Goal: Check status: Check status

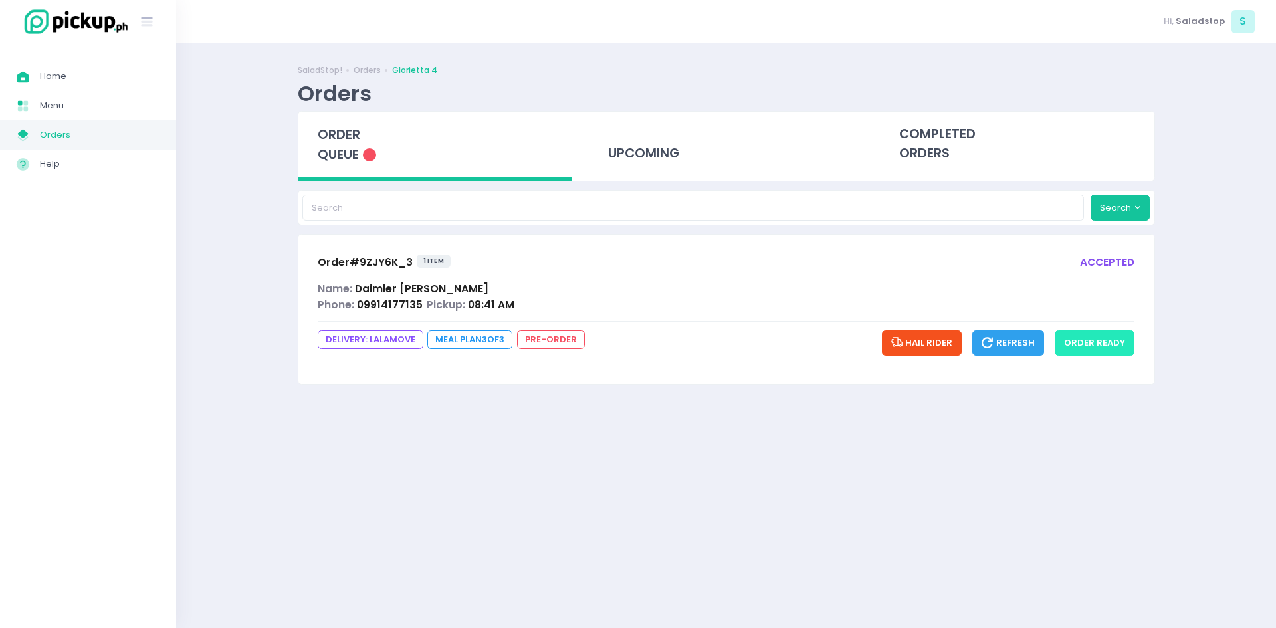
click at [1067, 338] on button "order ready" at bounding box center [1095, 342] width 80 height 25
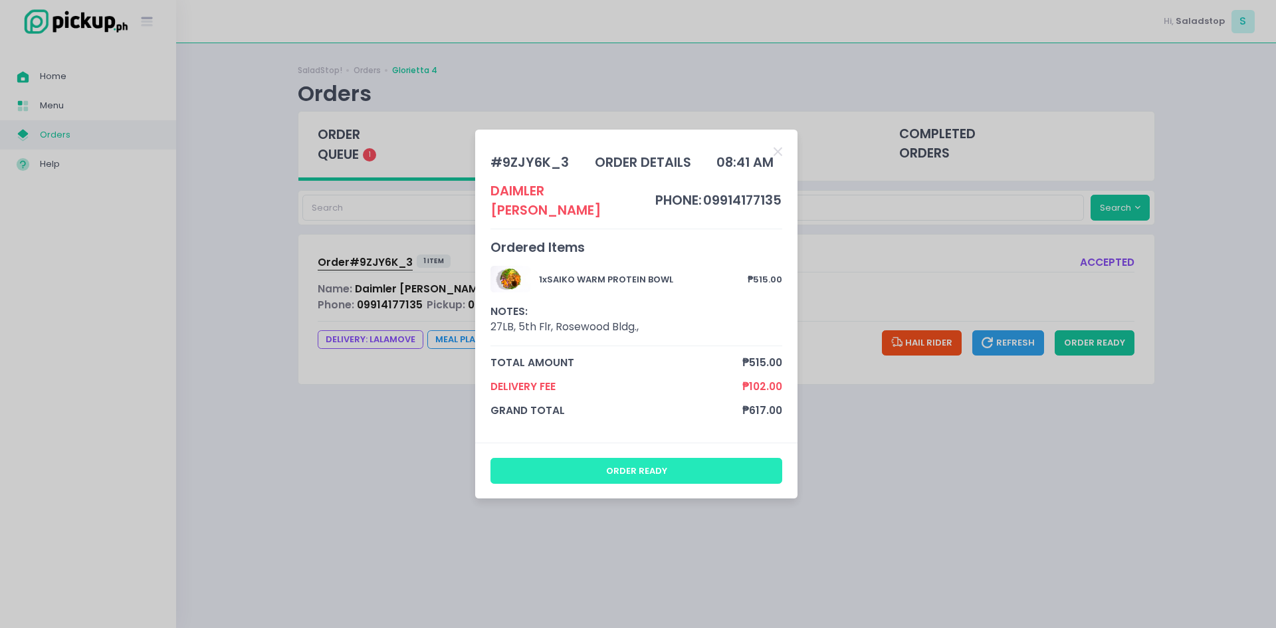
click at [723, 458] on button "order ready" at bounding box center [637, 470] width 292 height 25
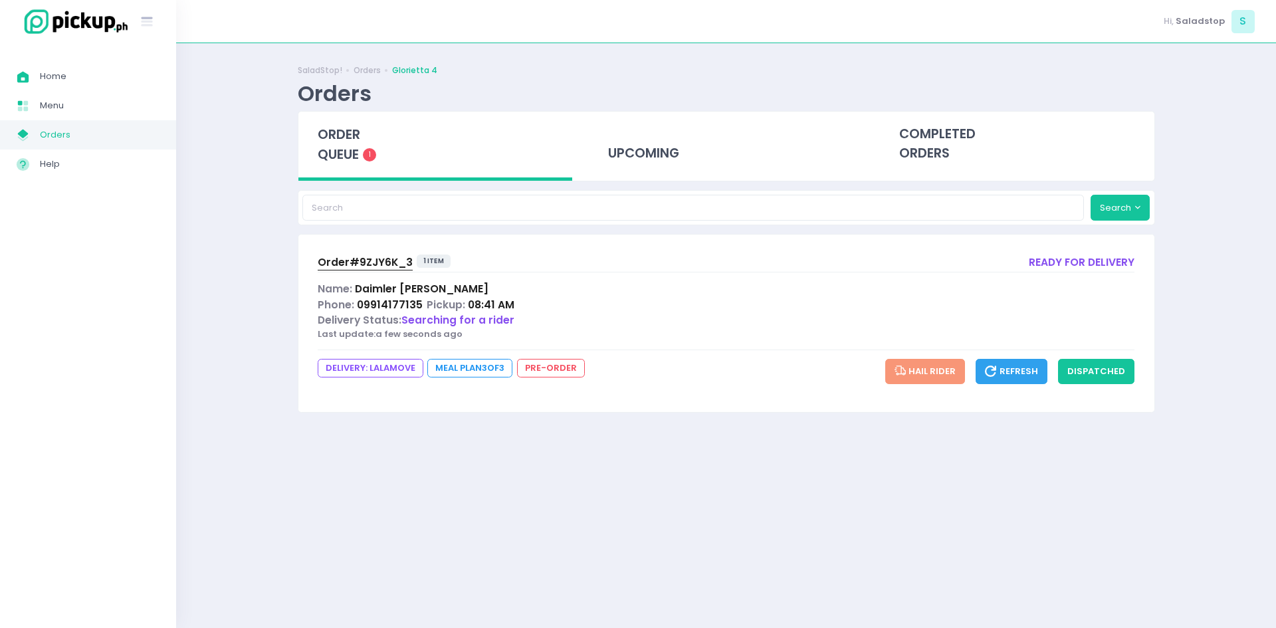
click at [643, 368] on div "DELIVERY: lalamove Meal Plan 3 of 3 pre-order Hail Rider Refresh dispatched" at bounding box center [727, 371] width 818 height 25
click at [1069, 374] on button "dispatched" at bounding box center [1096, 371] width 76 height 25
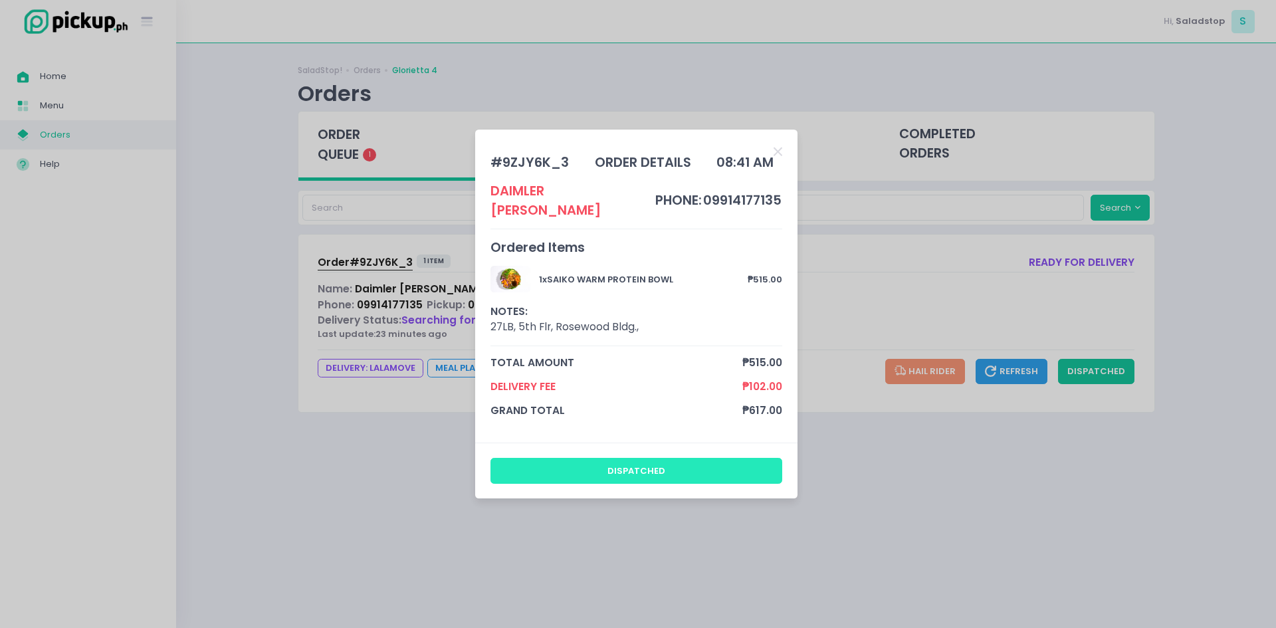
click at [623, 459] on button "dispatched" at bounding box center [637, 470] width 292 height 25
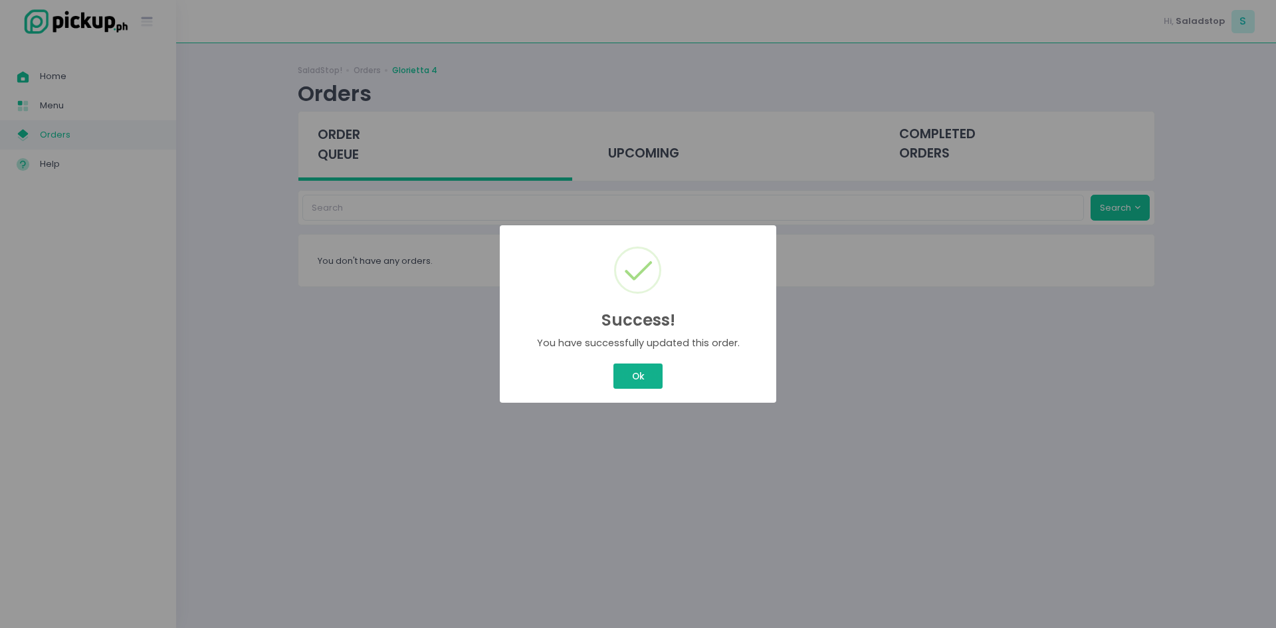
click at [629, 366] on button "Ok" at bounding box center [637, 376] width 49 height 25
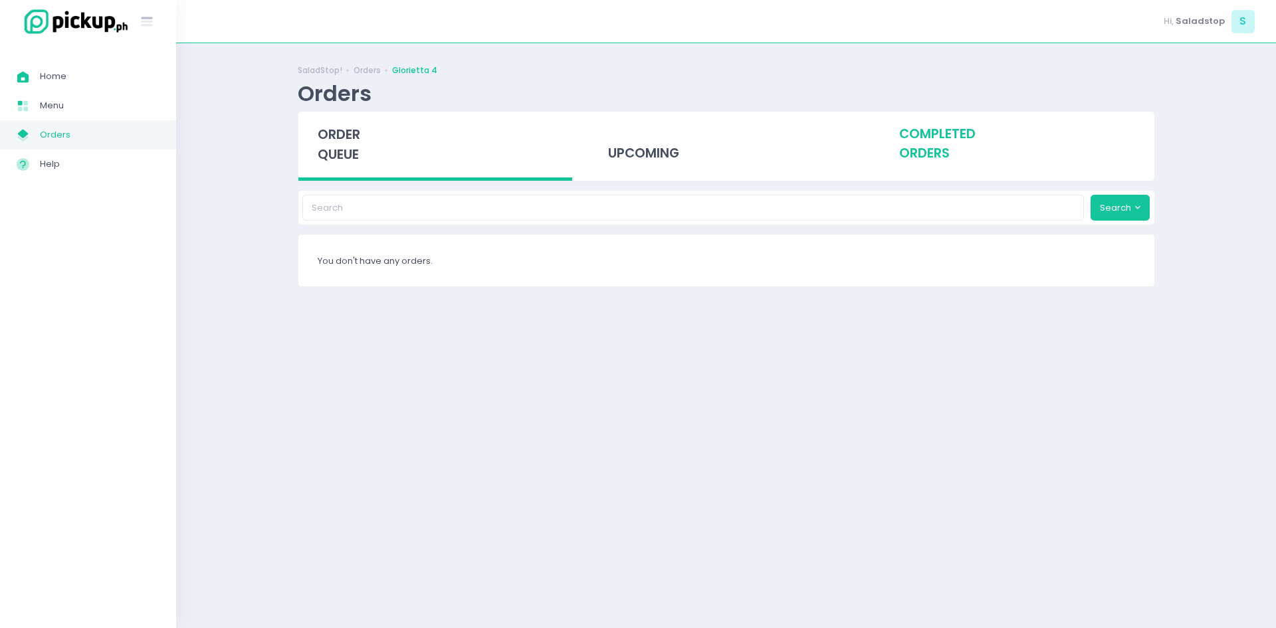
click at [939, 159] on div "completed orders" at bounding box center [1017, 144] width 275 height 65
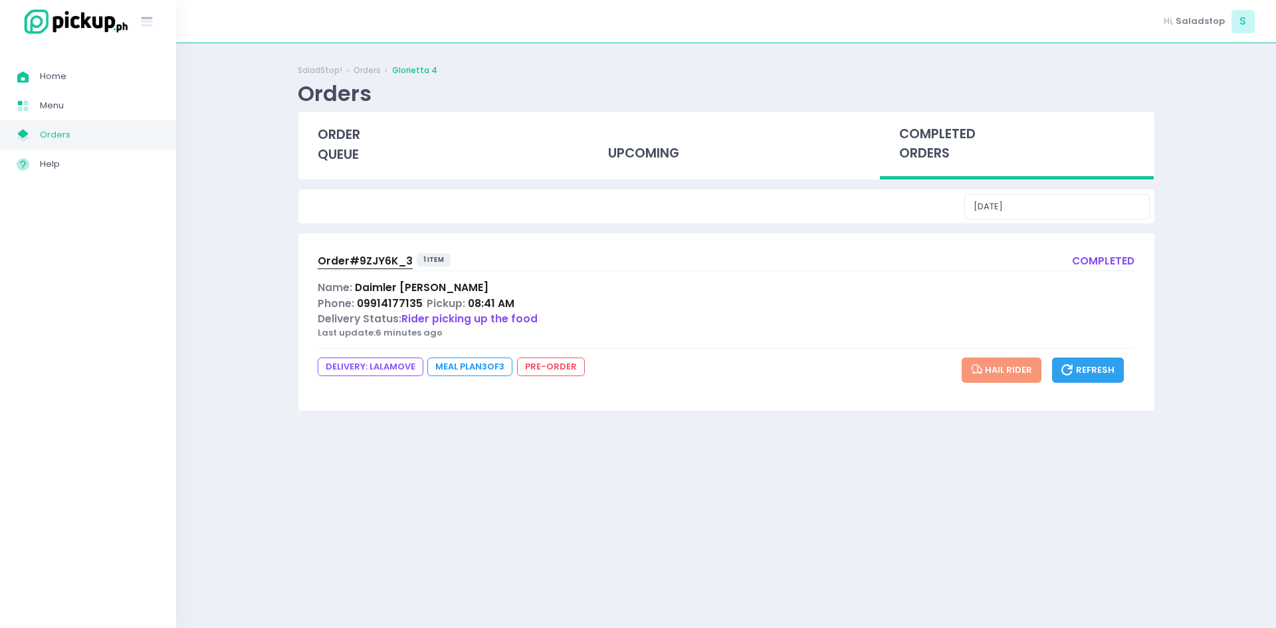
click at [372, 261] on span "Order# 9ZJY6K_3" at bounding box center [365, 261] width 95 height 14
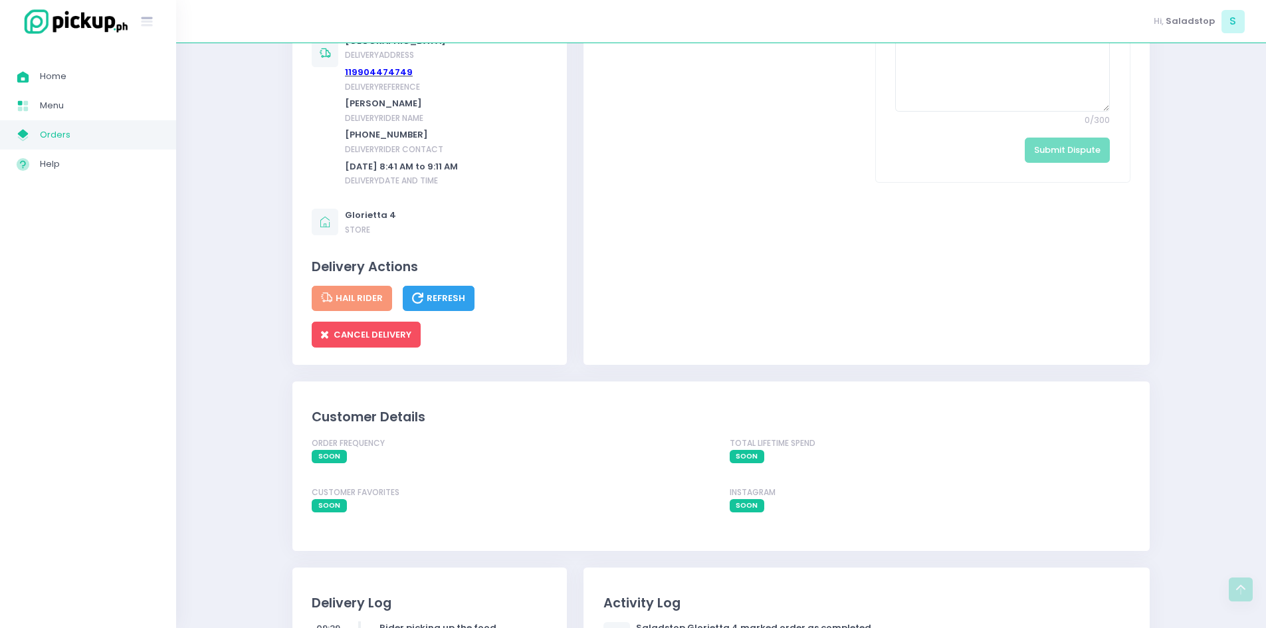
scroll to position [798, 0]
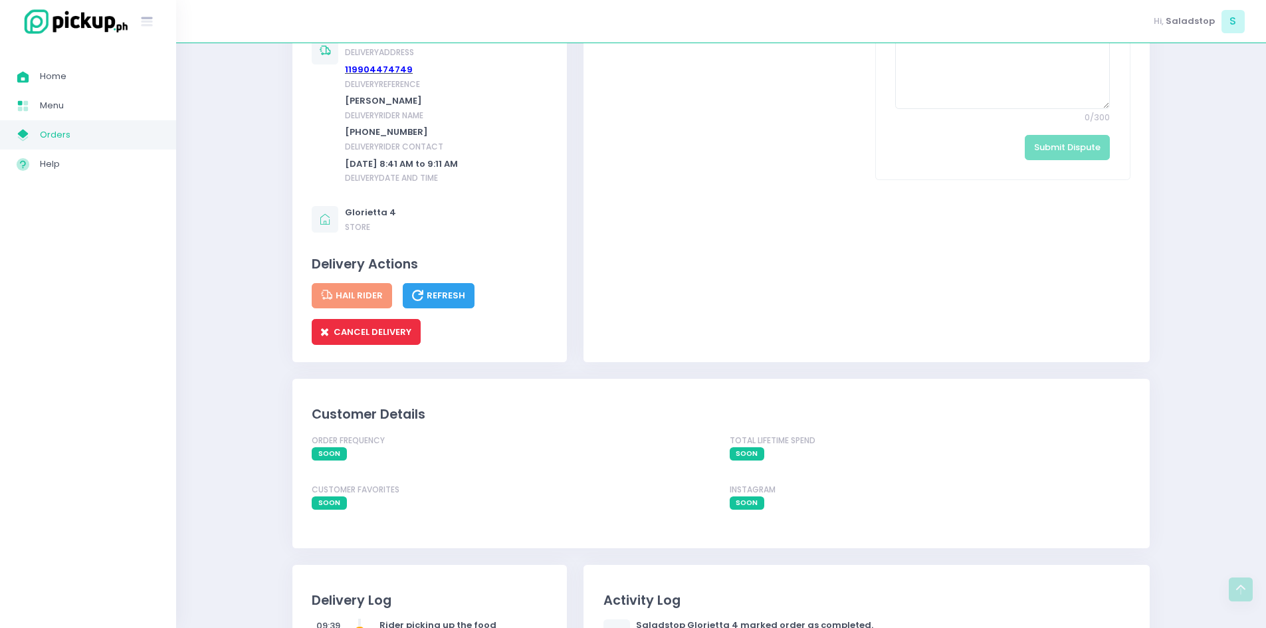
click at [374, 326] on span "CANCEL DELIVERY" at bounding box center [366, 332] width 90 height 13
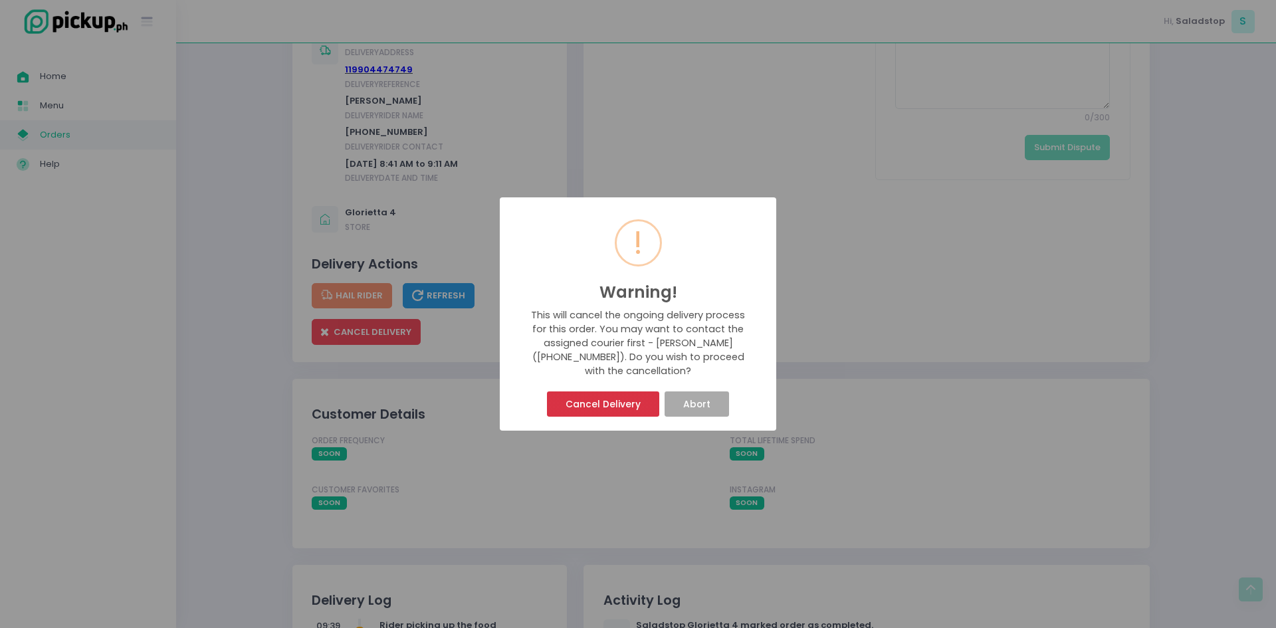
click at [613, 392] on button "Cancel Delivery" at bounding box center [603, 403] width 112 height 25
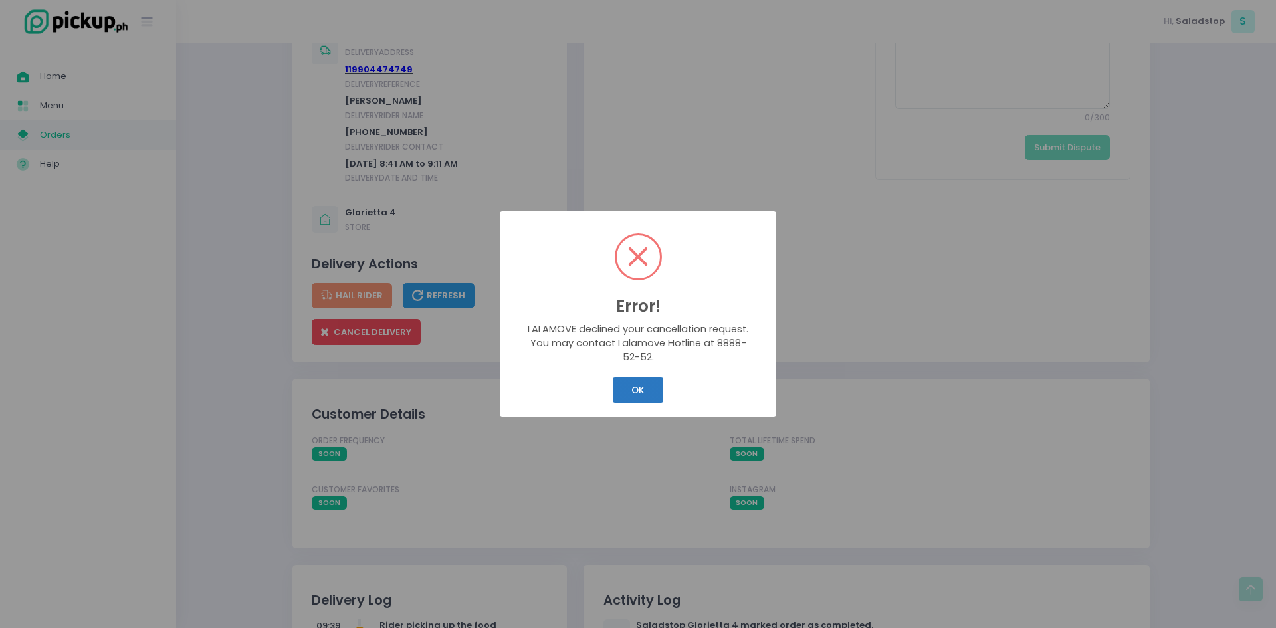
click at [635, 395] on button "OK" at bounding box center [638, 390] width 50 height 25
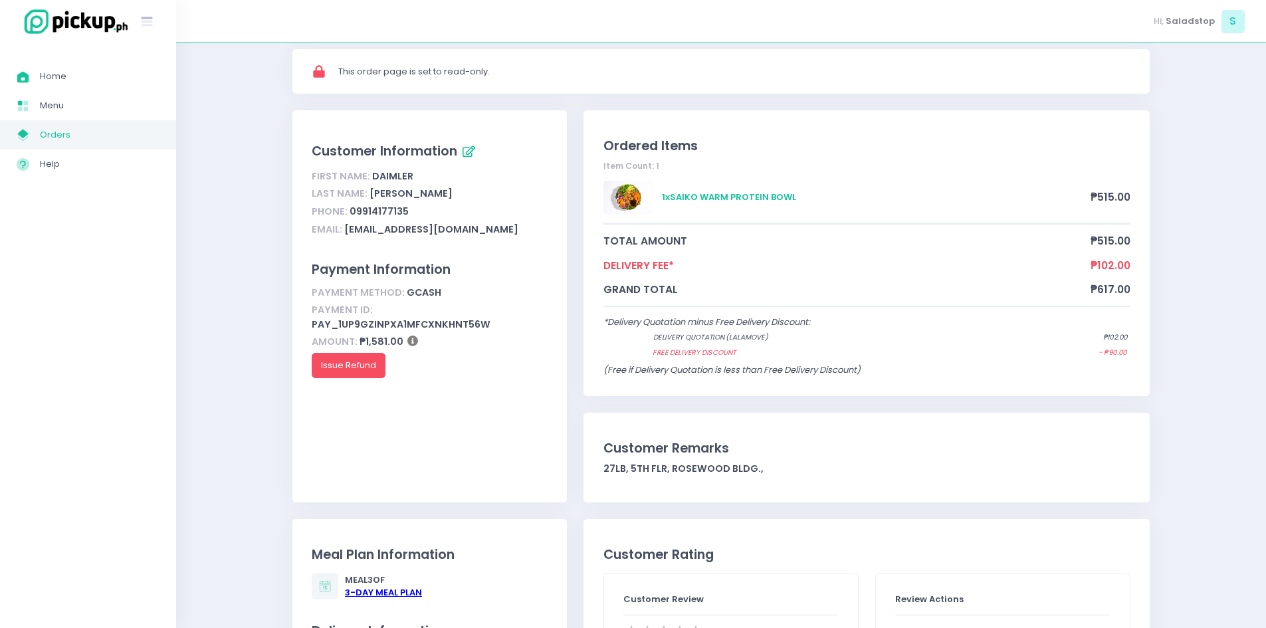
scroll to position [0, 0]
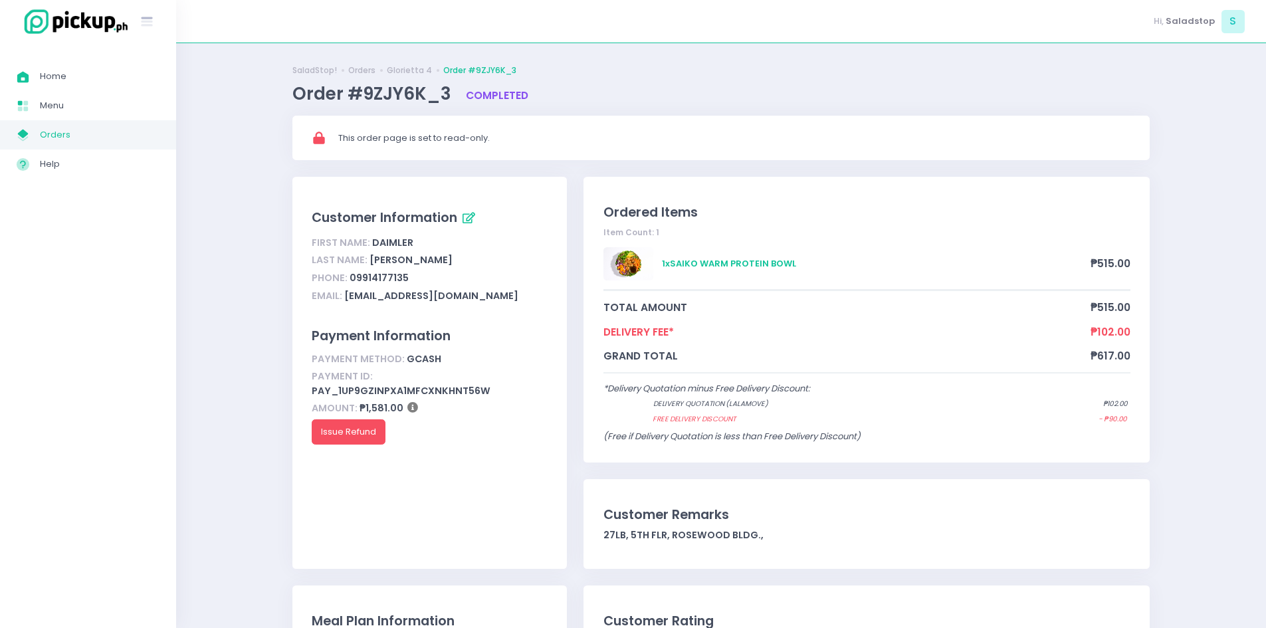
click at [94, 130] on span "Orders" at bounding box center [100, 134] width 120 height 17
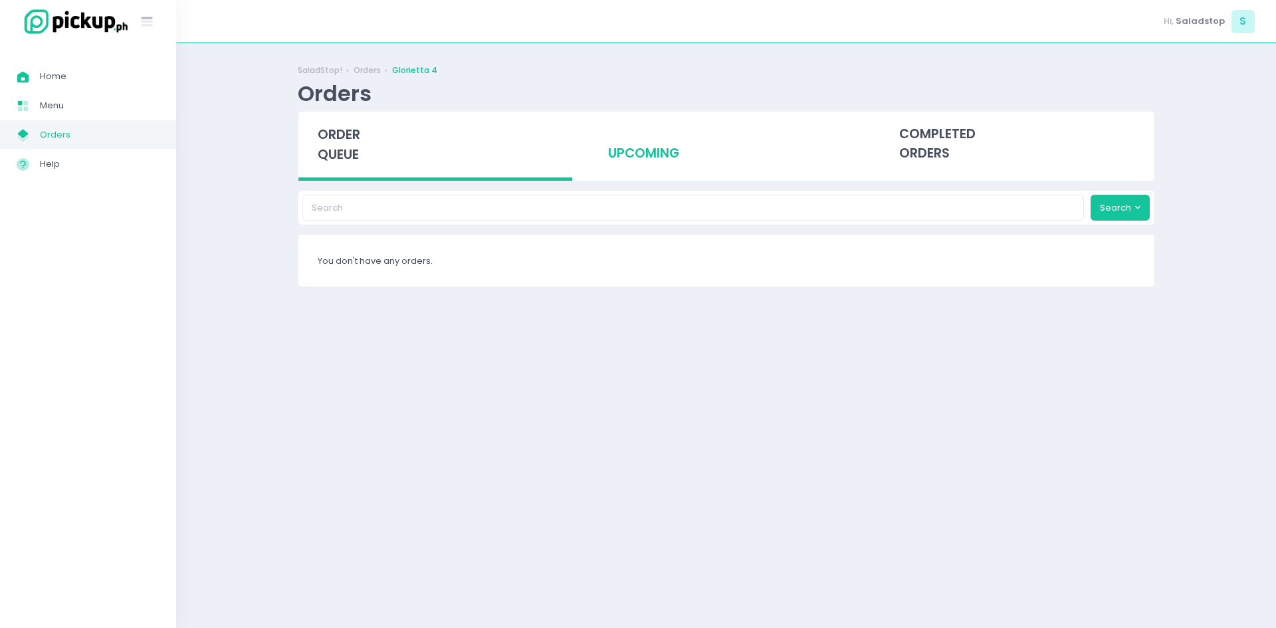
click at [720, 137] on div "upcoming" at bounding box center [726, 144] width 275 height 65
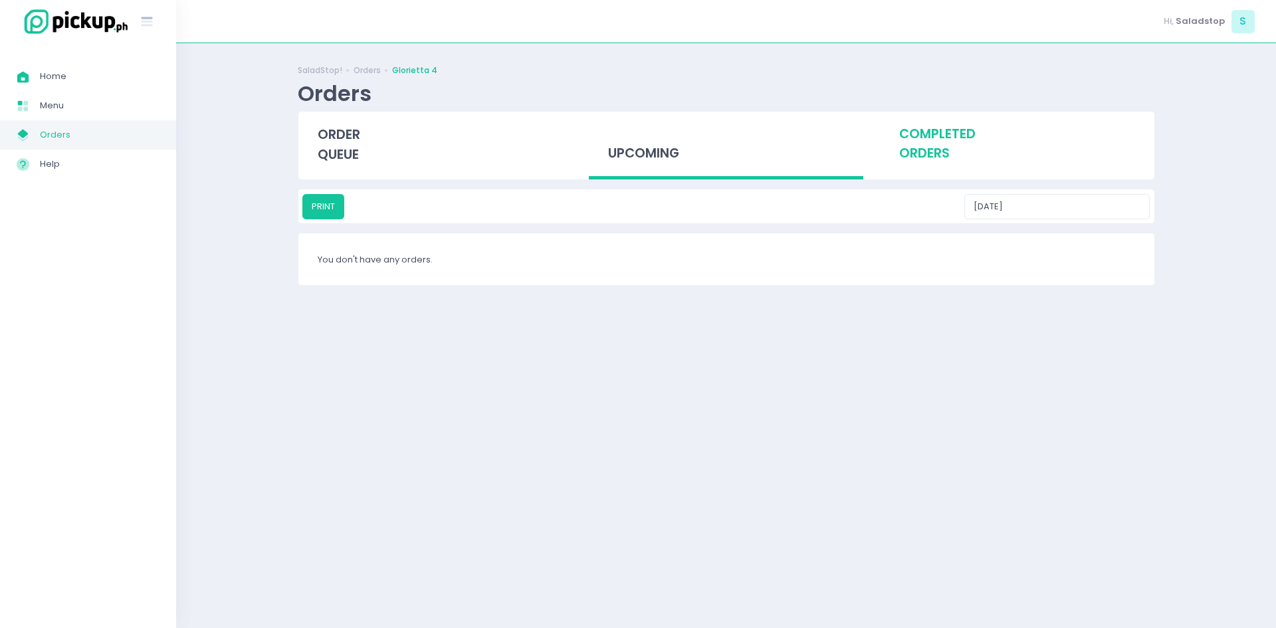
click at [933, 137] on div "completed orders" at bounding box center [1017, 144] width 275 height 65
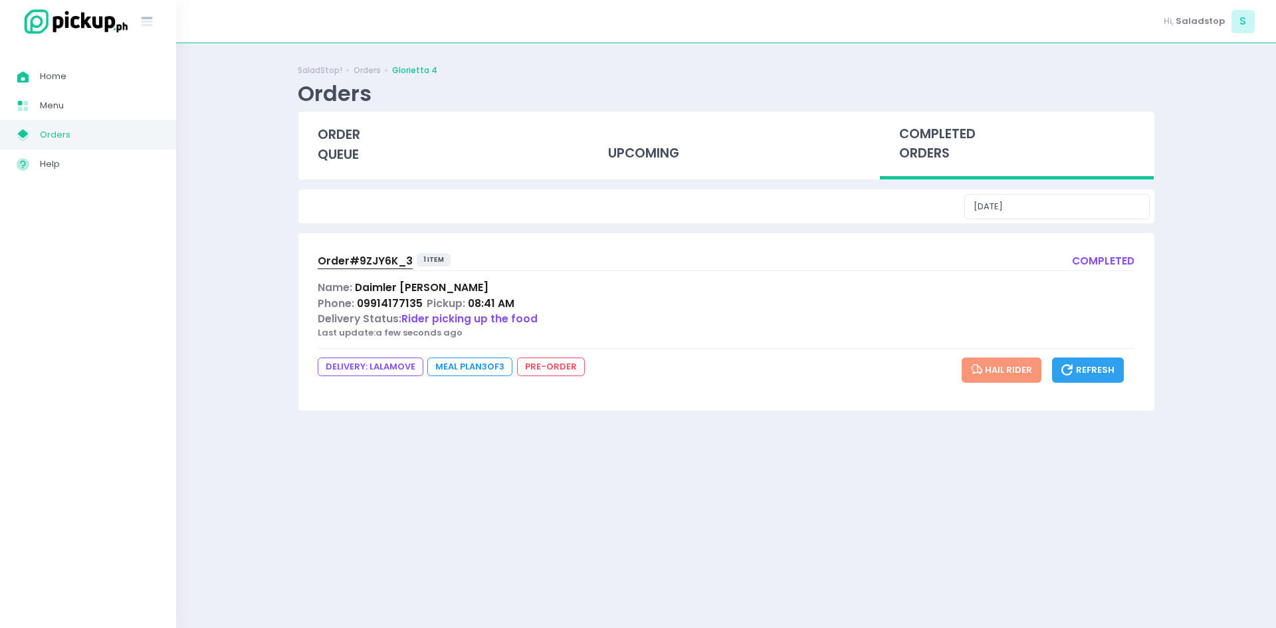
click at [596, 312] on div "Delivery Status: Rider picking up the food" at bounding box center [727, 318] width 818 height 15
click at [509, 312] on span "Rider picking up the food" at bounding box center [469, 319] width 136 height 14
click at [678, 278] on div "Order# 9ZJY6K_3 1 item completed Name: Daimler [PERSON_NAME] Phone: 09914177135…" at bounding box center [726, 321] width 856 height 177
click at [363, 265] on span "Order# 9ZJY6K_3" at bounding box center [365, 261] width 95 height 14
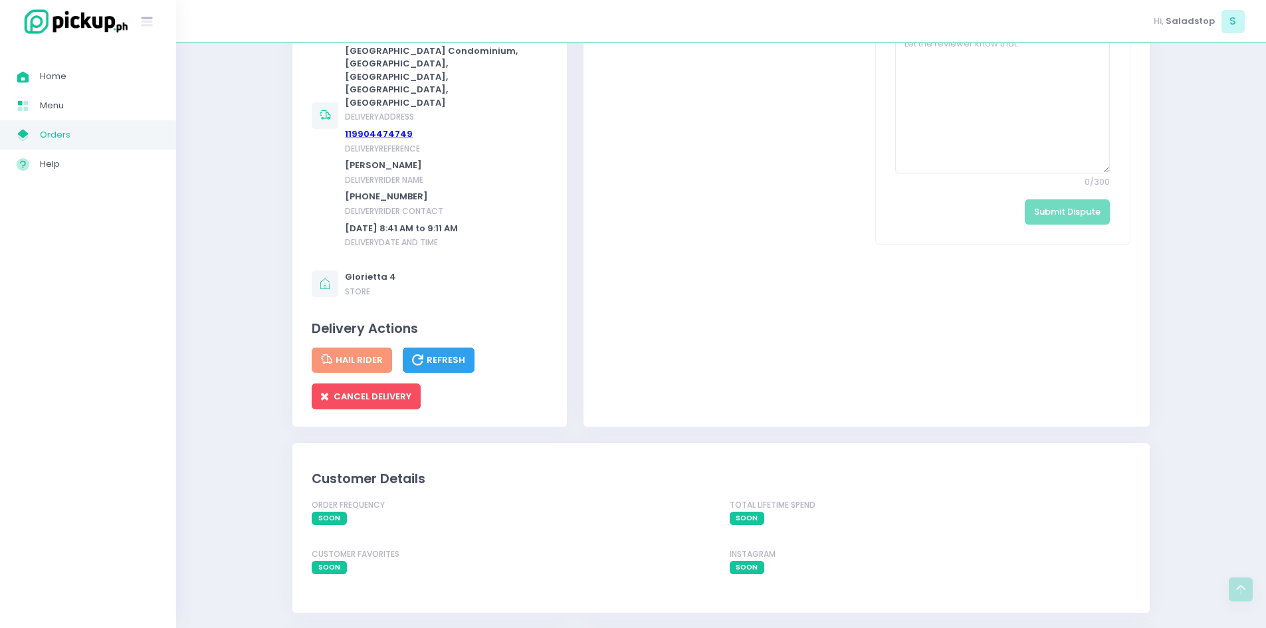
scroll to position [731, 0]
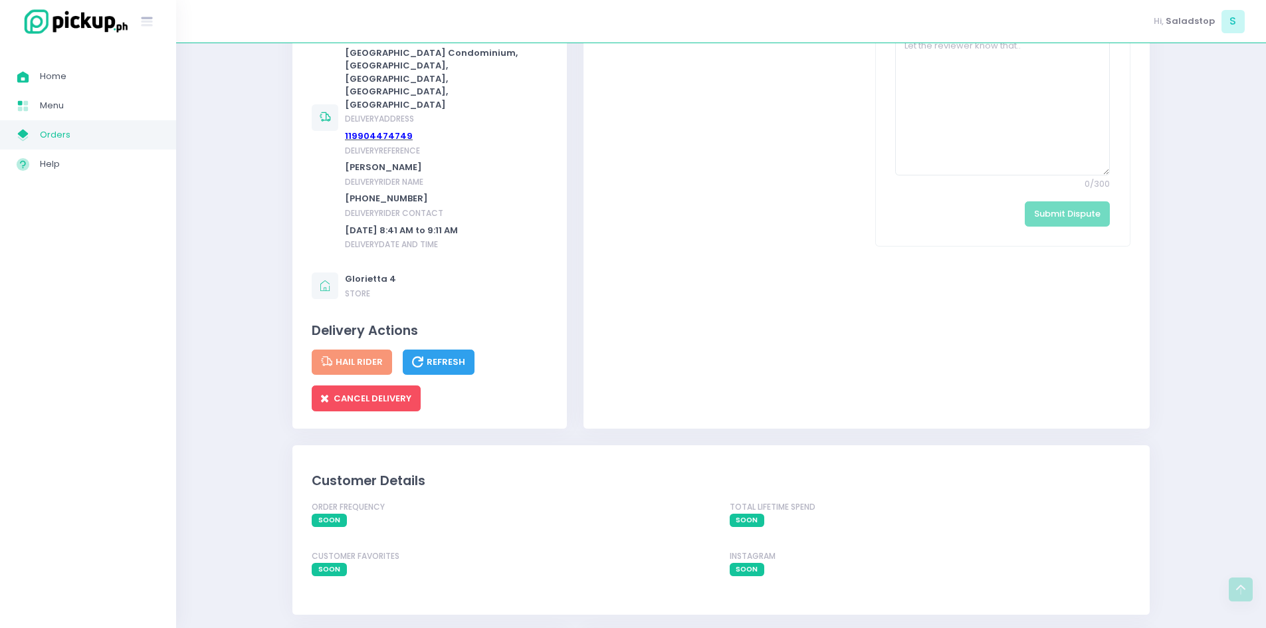
click at [436, 356] on span "Refresh" at bounding box center [438, 362] width 53 height 13
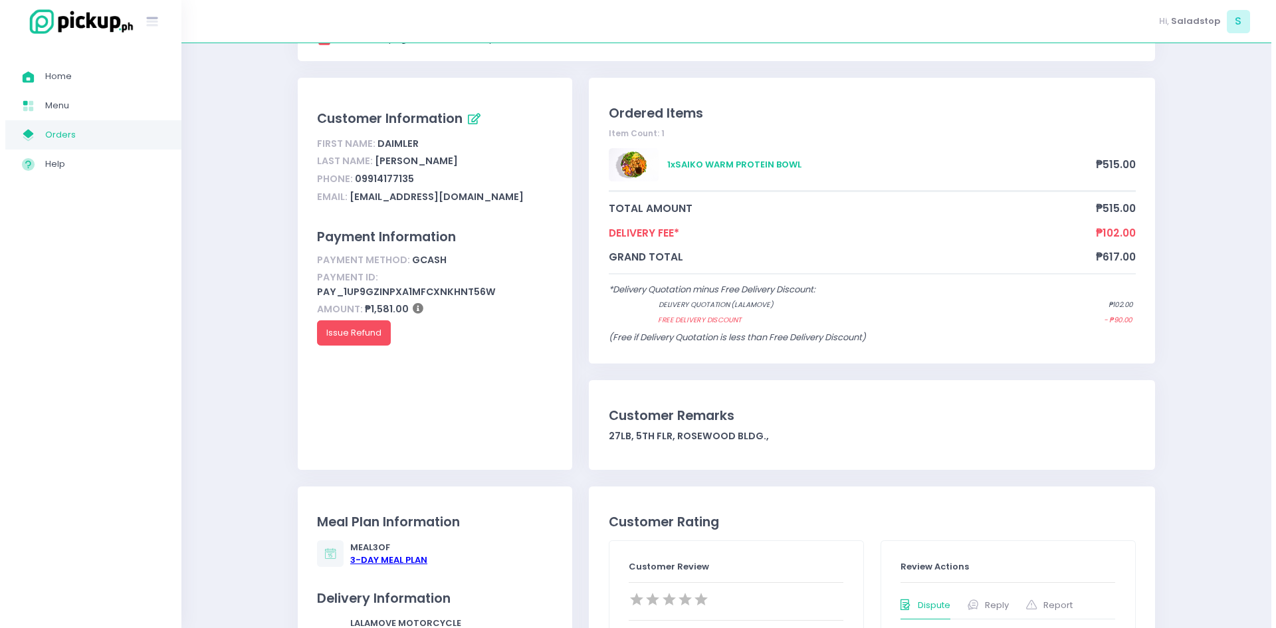
scroll to position [0, 0]
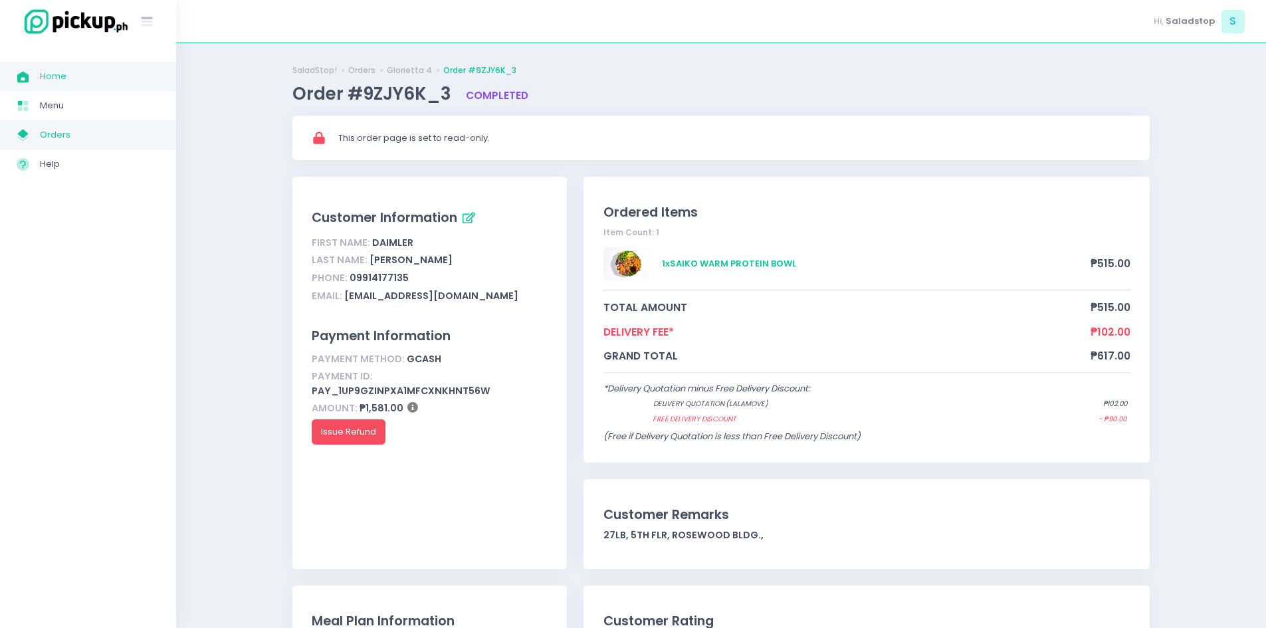
click at [122, 76] on span "Home" at bounding box center [100, 76] width 120 height 17
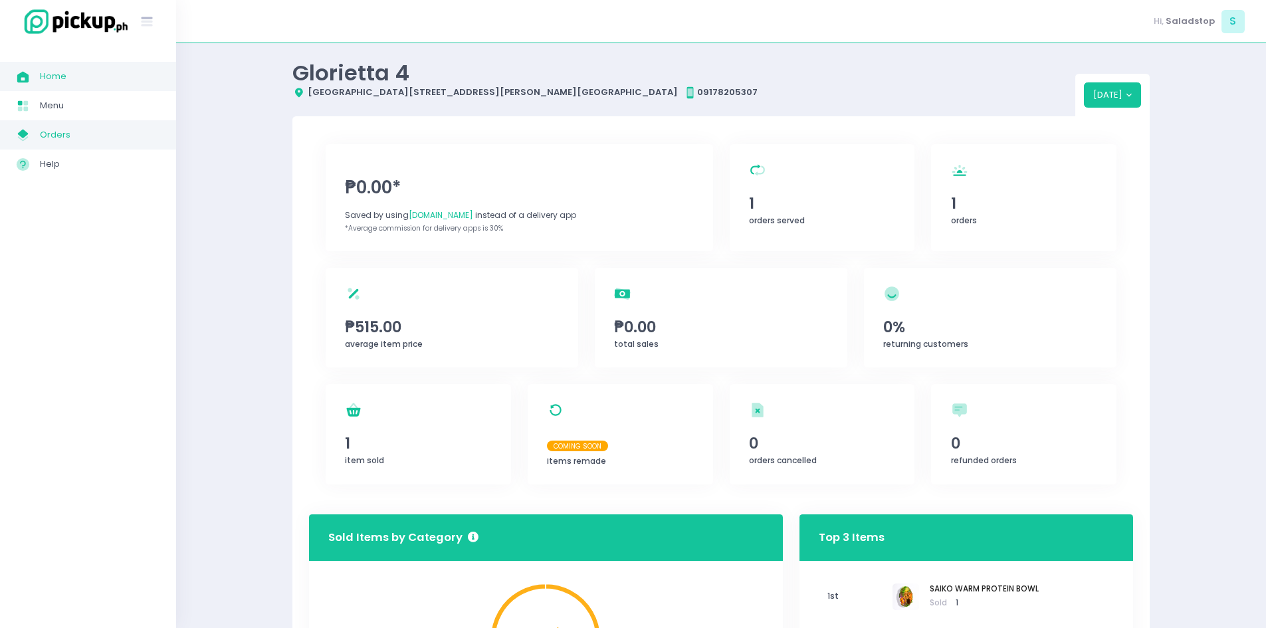
click at [56, 133] on span "Orders" at bounding box center [100, 134] width 120 height 17
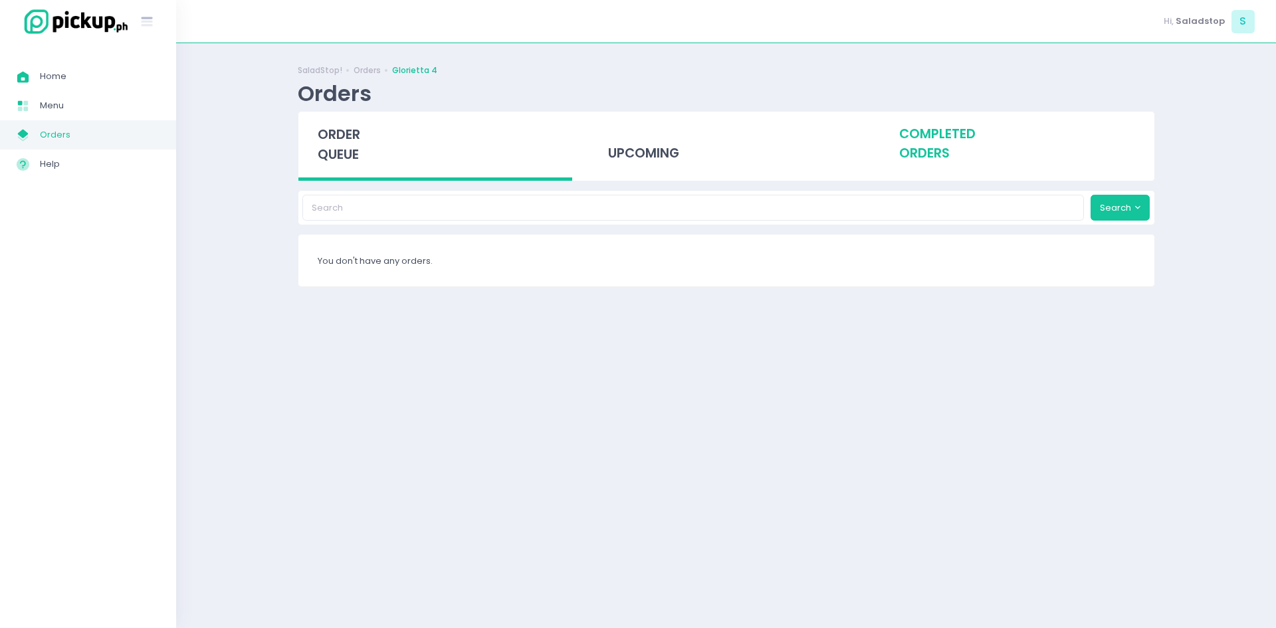
click at [958, 133] on div "completed orders" at bounding box center [1017, 144] width 275 height 65
